Goal: Find specific page/section: Find specific page/section

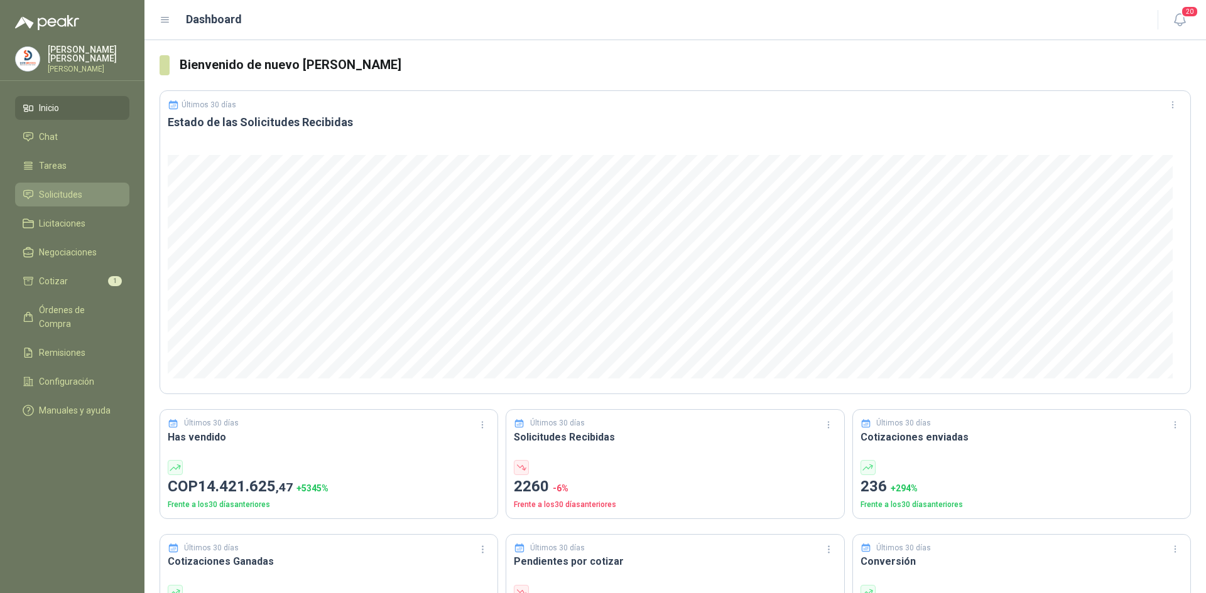
click at [83, 191] on li "Solicitudes" at bounding box center [72, 195] width 99 height 14
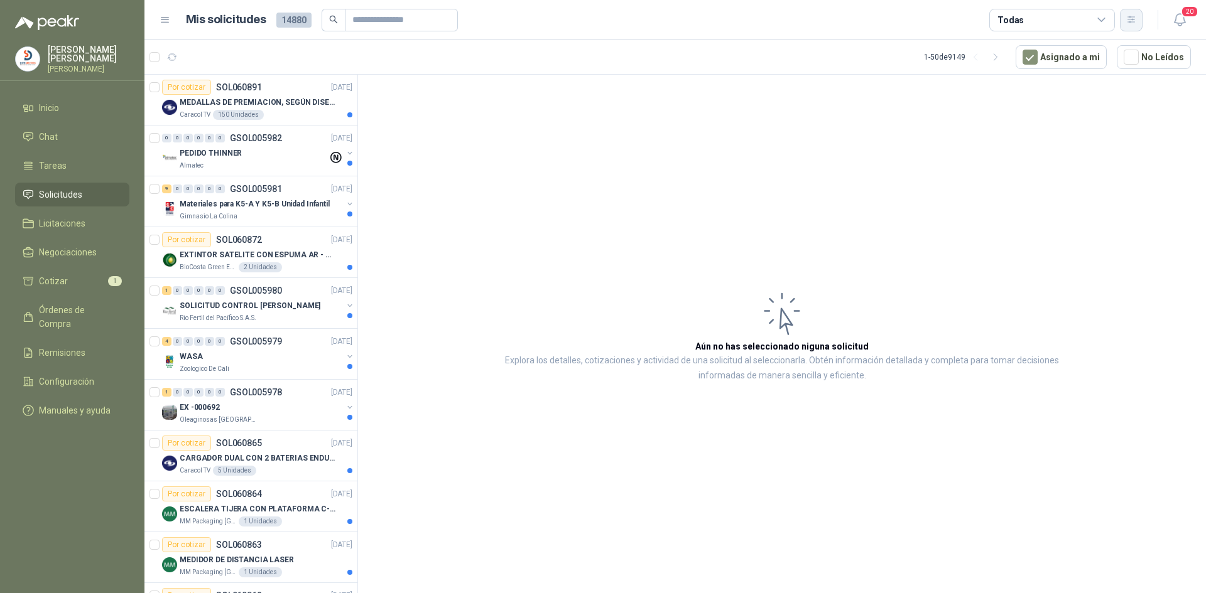
click at [1127, 21] on icon "button" at bounding box center [1131, 19] width 11 height 11
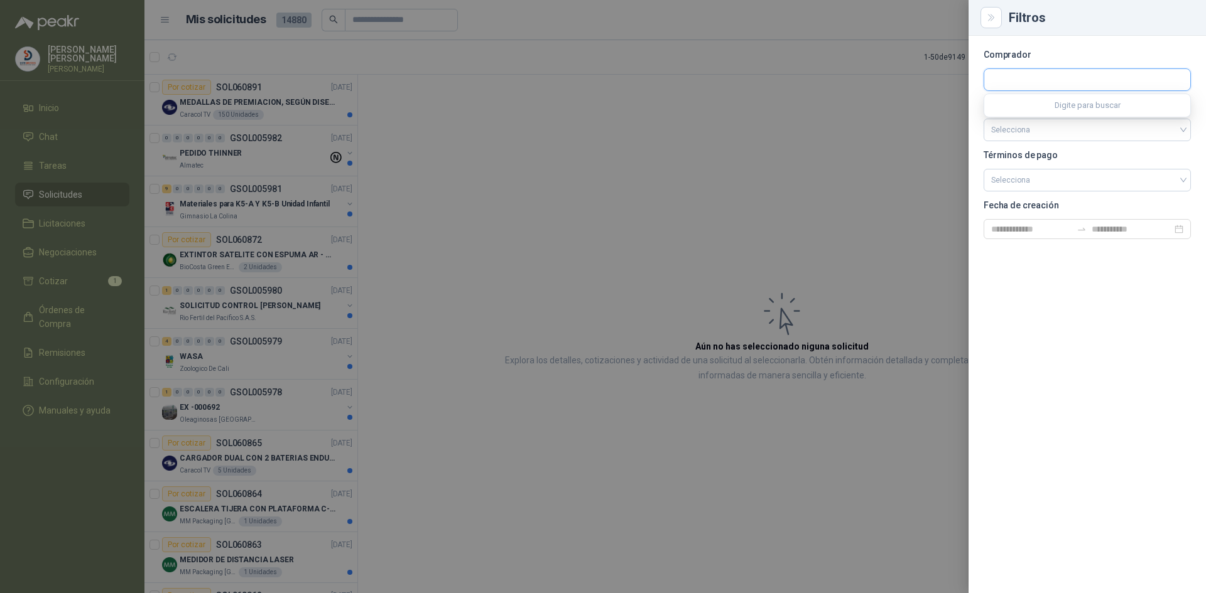
click at [1038, 85] on input "text" at bounding box center [1087, 79] width 206 height 21
type input "****"
click at [1051, 105] on p "Industrias Tomy" at bounding box center [1060, 107] width 95 height 8
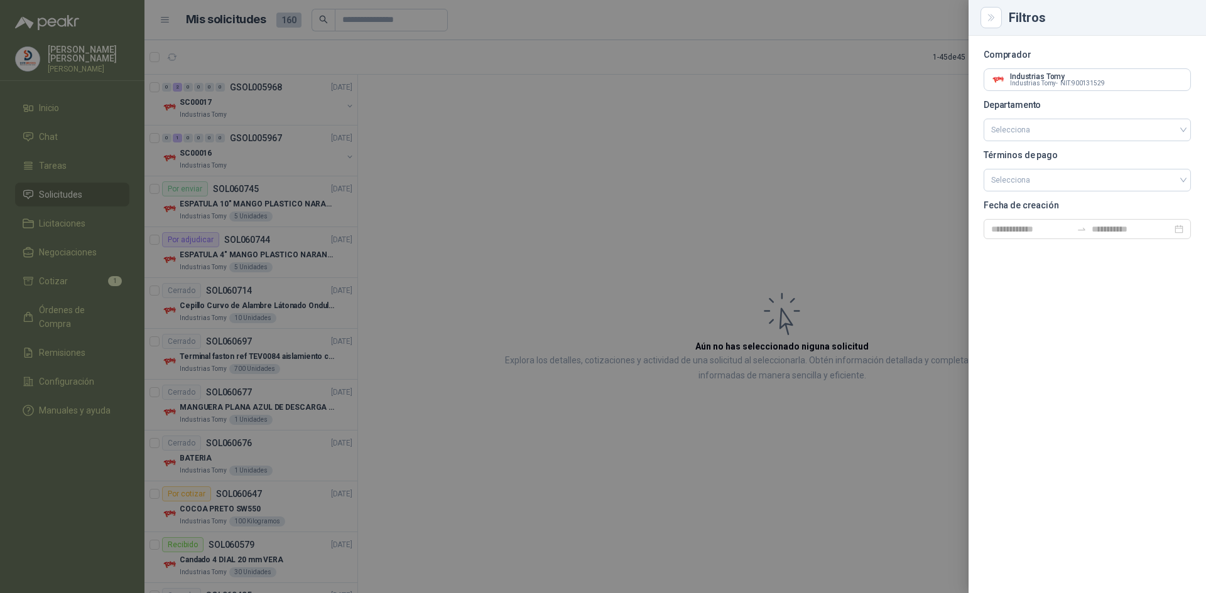
click at [473, 224] on div at bounding box center [603, 296] width 1206 height 593
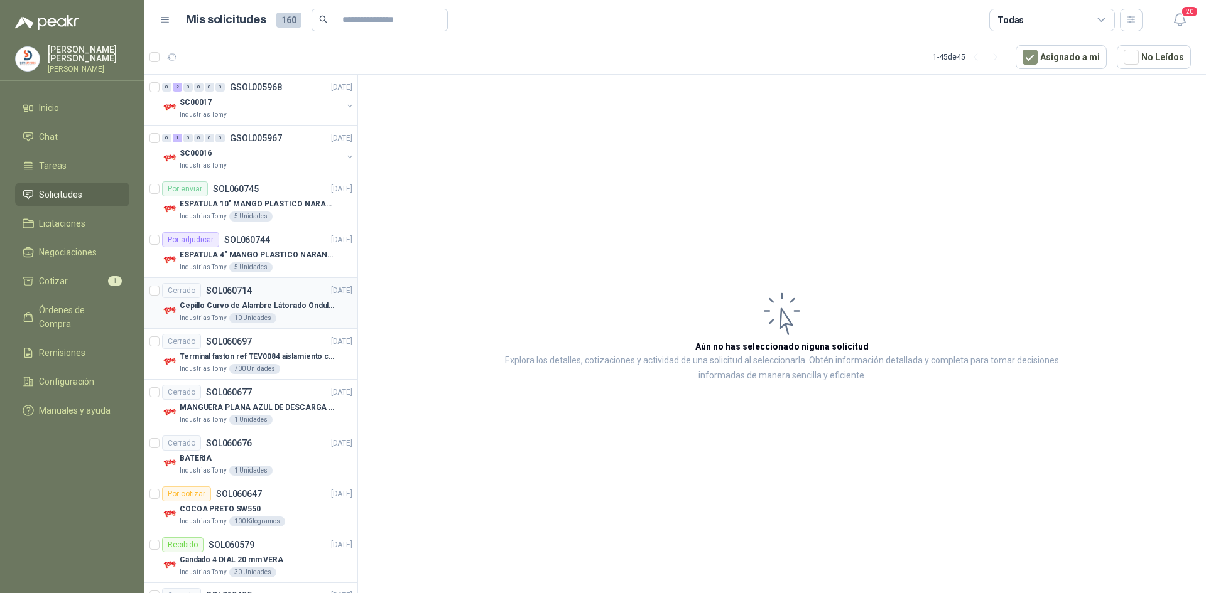
click at [254, 305] on p "Cepillo Curvo de Alambre Látonado Ondulado con Mango Truper" at bounding box center [258, 306] width 156 height 12
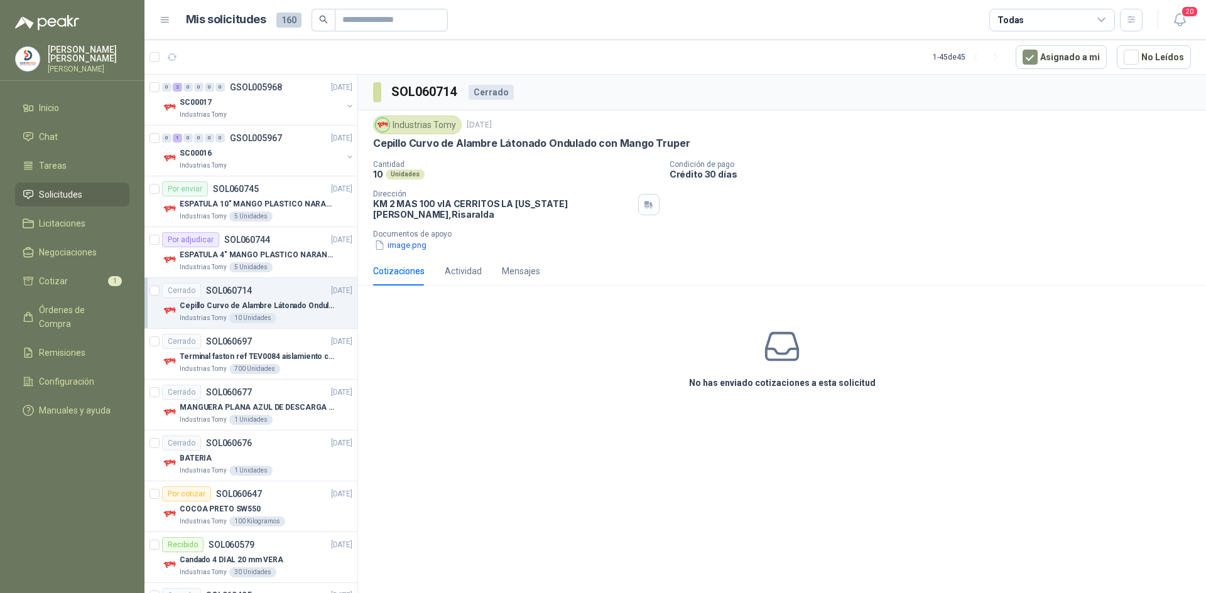
click at [396, 244] on div "Industrias Tomy [DATE] Cepillo Curvo de Alambre Látonado Ondulado con Mango Tru…" at bounding box center [782, 184] width 848 height 146
click at [401, 240] on button "image.png" at bounding box center [400, 245] width 55 height 13
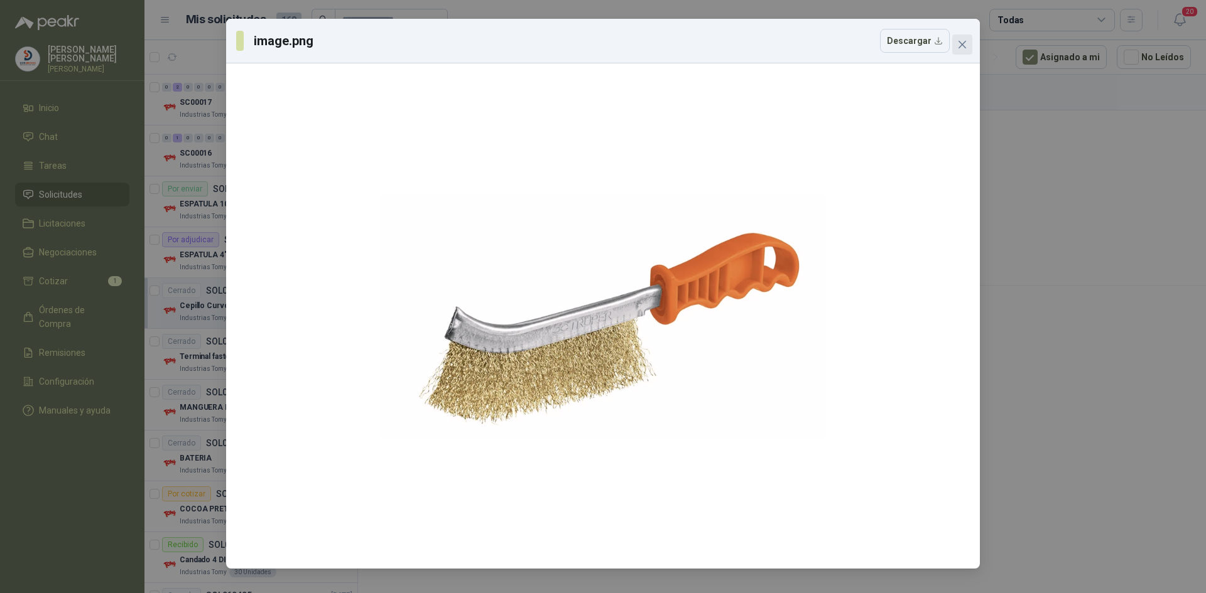
click at [963, 41] on icon "close" at bounding box center [962, 45] width 10 height 10
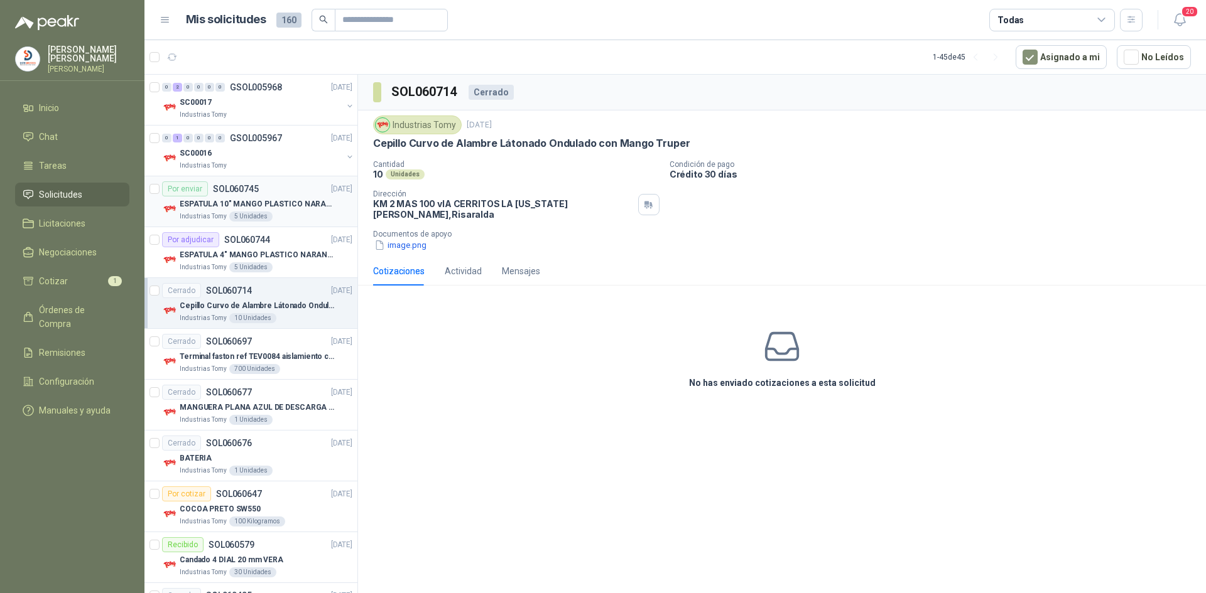
click at [274, 200] on p "ESPATULA 10" MANGO PLASTICO NARANJA MARCA TRUPPER" at bounding box center [258, 204] width 156 height 12
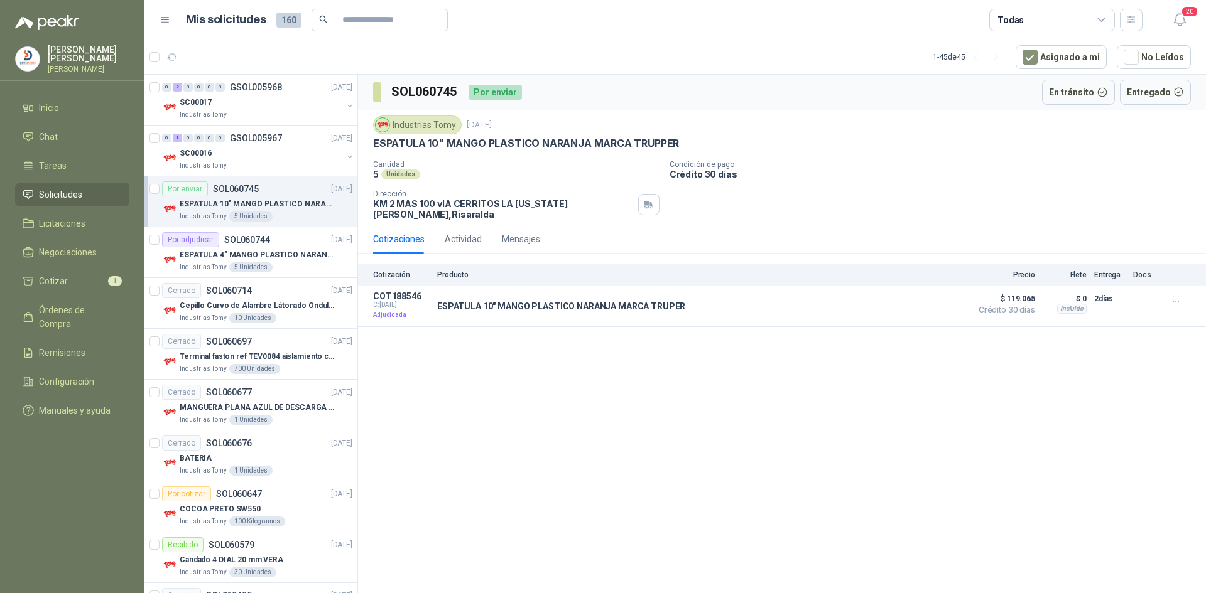
click at [275, 204] on p "ESPATULA 10" MANGO PLASTICO NARANJA MARCA TRUPPER" at bounding box center [258, 204] width 156 height 12
click at [104, 315] on link "Órdenes de Compra" at bounding box center [72, 317] width 114 height 38
